Goal: Information Seeking & Learning: Learn about a topic

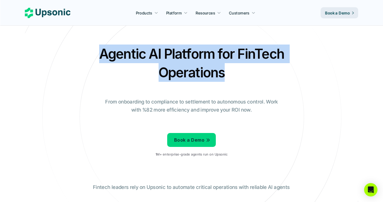
drag, startPoint x: 231, startPoint y: 75, endPoint x: 94, endPoint y: 45, distance: 140.1
click at [94, 46] on div "Agentic AI Platform for FinTech Operations From onboarding to compliance to set…" at bounding box center [191, 102] width 325 height 117
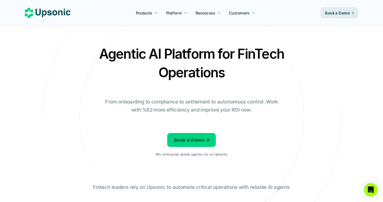
click at [137, 95] on div "Agentic AI Platform for FinTech Operations From onboarding to compliance to set…" at bounding box center [191, 102] width 325 height 117
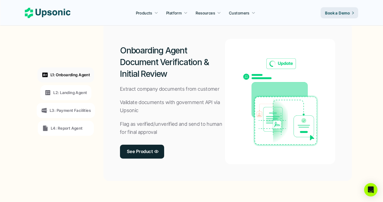
scroll to position [431, 0]
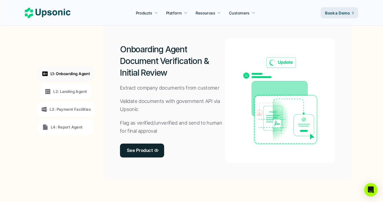
click at [72, 91] on p "L2: Landing Agent" at bounding box center [70, 91] width 34 height 6
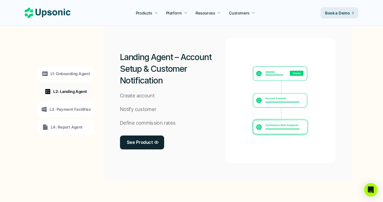
click at [70, 107] on p "L3: Payment Facilities" at bounding box center [70, 109] width 41 height 6
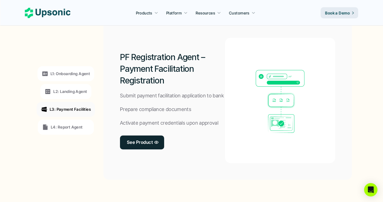
click at [70, 123] on div "L4: Report Agent" at bounding box center [66, 126] width 56 height 15
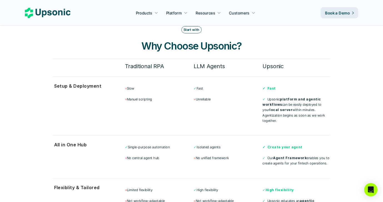
scroll to position [1427, 0]
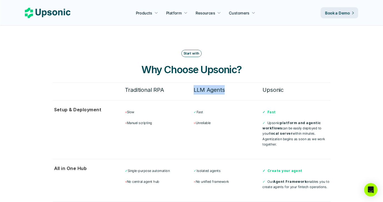
drag, startPoint x: 190, startPoint y: 79, endPoint x: 224, endPoint y: 83, distance: 34.9
click at [225, 85] on div "Traditional RPA LLM Agents Upsonic" at bounding box center [228, 89] width 206 height 9
click at [224, 85] on h6 "LLM Agents" at bounding box center [228, 89] width 68 height 9
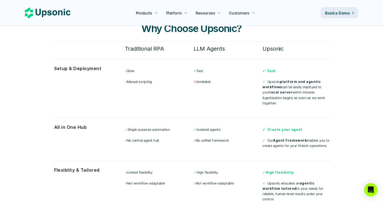
scroll to position [1470, 0]
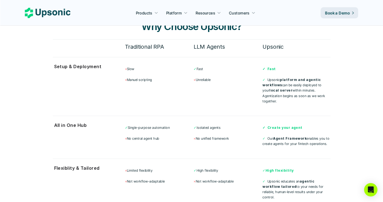
drag, startPoint x: 259, startPoint y: 124, endPoint x: 324, endPoint y: 138, distance: 67.1
click at [324, 138] on div "All in One Hub ✓ Single-purpose automation × No central agent hub ✓ Isolated ag…" at bounding box center [192, 134] width 278 height 37
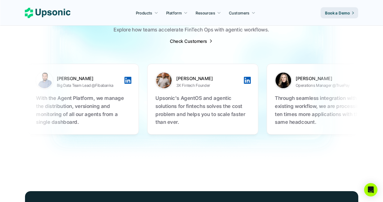
scroll to position [1781, 0]
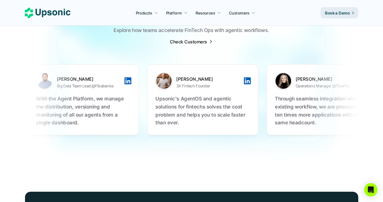
drag, startPoint x: 181, startPoint y: 82, endPoint x: 215, endPoint y: 116, distance: 48.3
drag, startPoint x: 215, startPoint y: 109, endPoint x: 161, endPoint y: 84, distance: 59.5
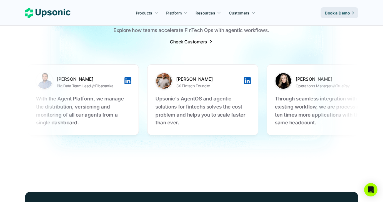
drag, startPoint x: 39, startPoint y: 81, endPoint x: 63, endPoint y: 98, distance: 28.5
drag, startPoint x: 138, startPoint y: 112, endPoint x: 66, endPoint y: 82, distance: 78.2
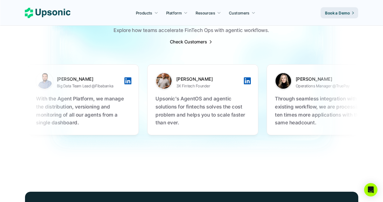
drag, startPoint x: 171, startPoint y: 84, endPoint x: 211, endPoint y: 114, distance: 50.7
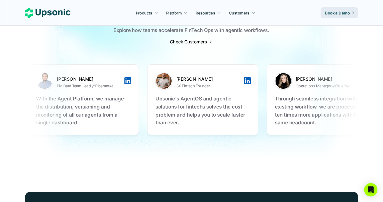
drag, startPoint x: 212, startPoint y: 112, endPoint x: 144, endPoint y: 83, distance: 73.7
drag, startPoint x: 149, startPoint y: 83, endPoint x: 199, endPoint y: 116, distance: 60.5
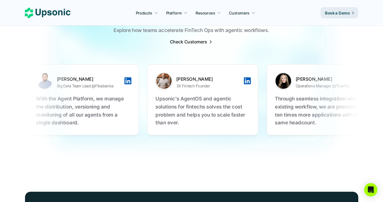
drag, startPoint x: 179, startPoint y: 82, endPoint x: 226, endPoint y: 111, distance: 55.4
drag, startPoint x: 226, startPoint y: 111, endPoint x: 154, endPoint y: 85, distance: 76.9
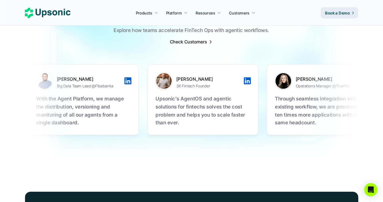
click at [159, 157] on img at bounding box center [191, 68] width 383 height 206
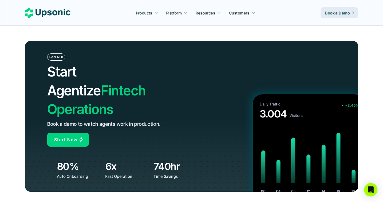
scroll to position [1940, 0]
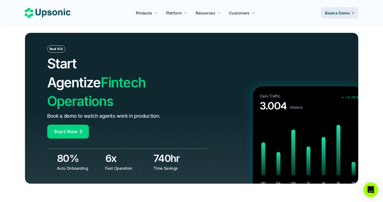
click at [374, 191] on div "Open Intercom Messenger" at bounding box center [371, 189] width 15 height 15
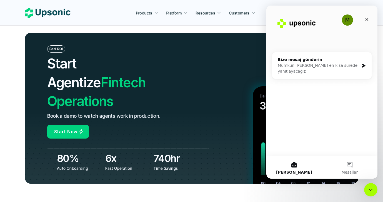
scroll to position [0, 0]
click at [350, 170] on span "Mesajlar" at bounding box center [350, 172] width 16 height 4
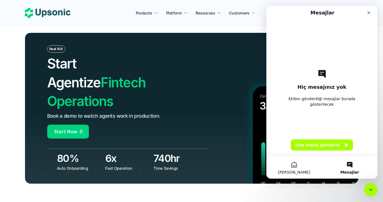
click at [290, 172] on span "[PERSON_NAME]" at bounding box center [294, 172] width 32 height 4
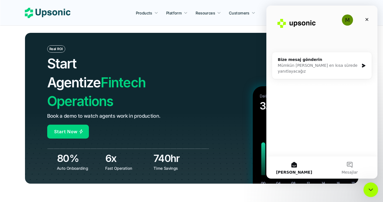
click at [373, 187] on icon "Intercom Messenger uygulamasını kapat" at bounding box center [370, 188] width 7 height 7
